Goal: Transaction & Acquisition: Purchase product/service

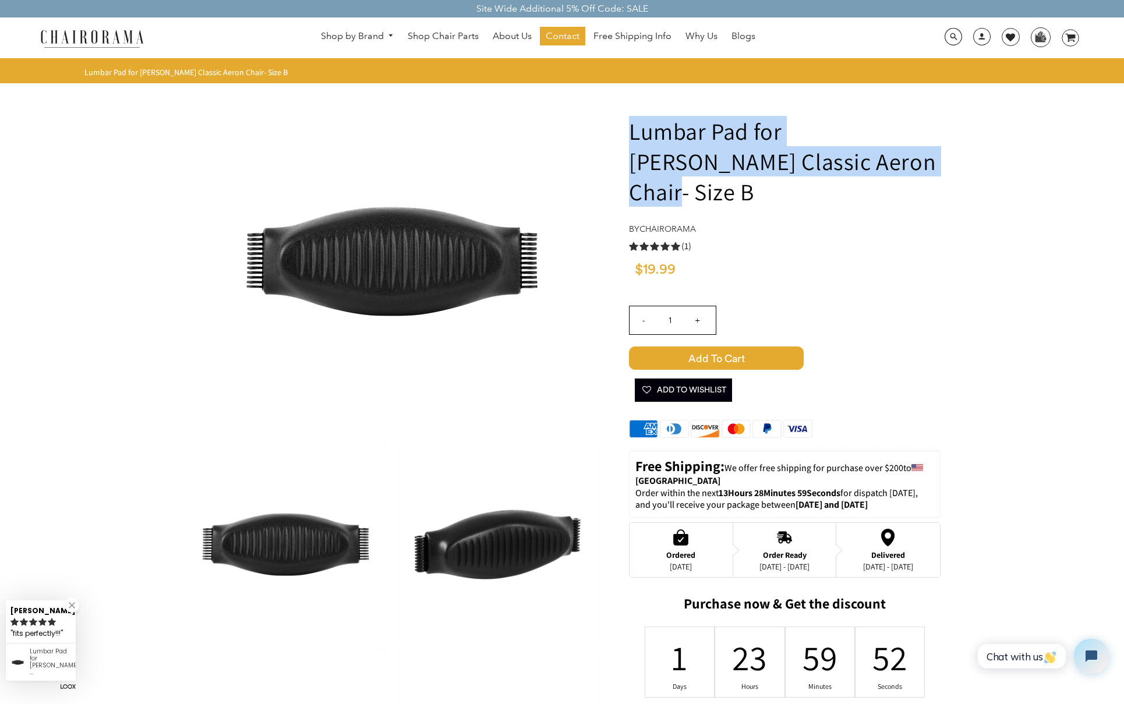
drag, startPoint x: 632, startPoint y: 130, endPoint x: 817, endPoint y: 165, distance: 188.0
click at [819, 166] on h1 "Lumbar Pad for [PERSON_NAME] Classic Aeron Chair- Size B" at bounding box center [785, 161] width 312 height 91
copy h1 "Lumbar Pad for Herman Miller Classic Aeron Chair"
